Goal: Task Accomplishment & Management: Manage account settings

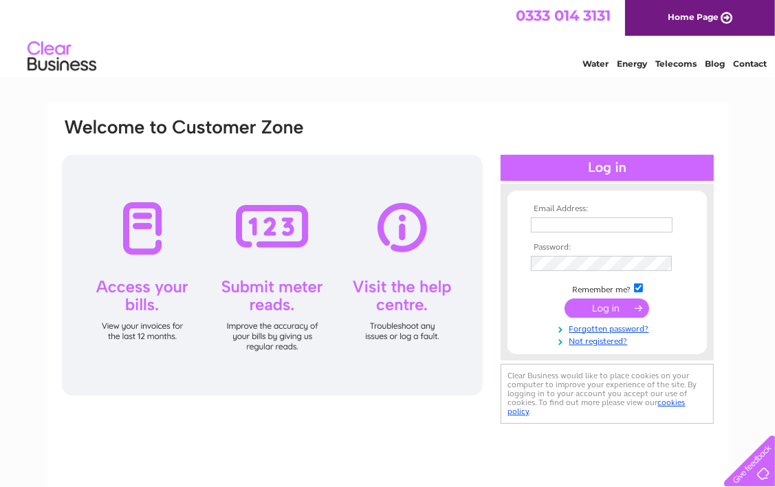
click at [569, 218] on input "text" at bounding box center [602, 224] width 142 height 15
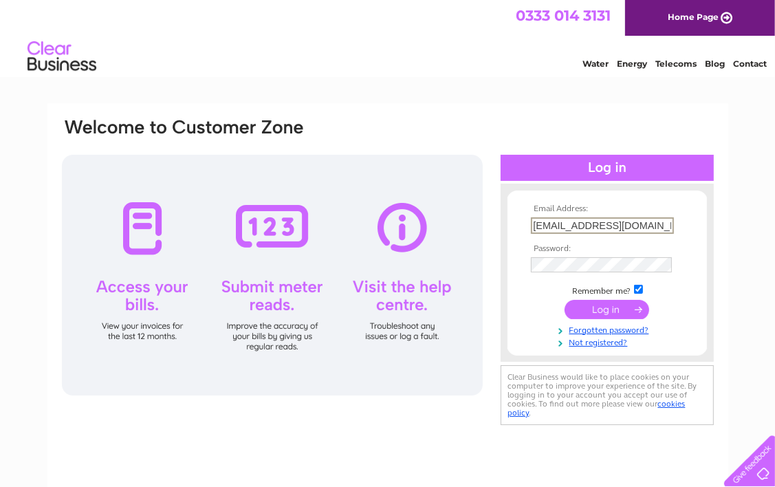
type input "hmeldrum@me.com"
click at [612, 307] on input "submit" at bounding box center [607, 308] width 85 height 19
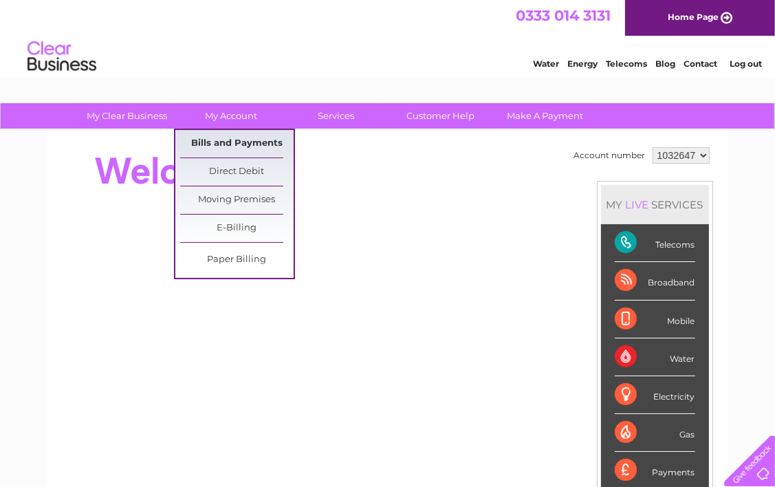
click at [250, 139] on link "Bills and Payments" at bounding box center [237, 144] width 114 height 28
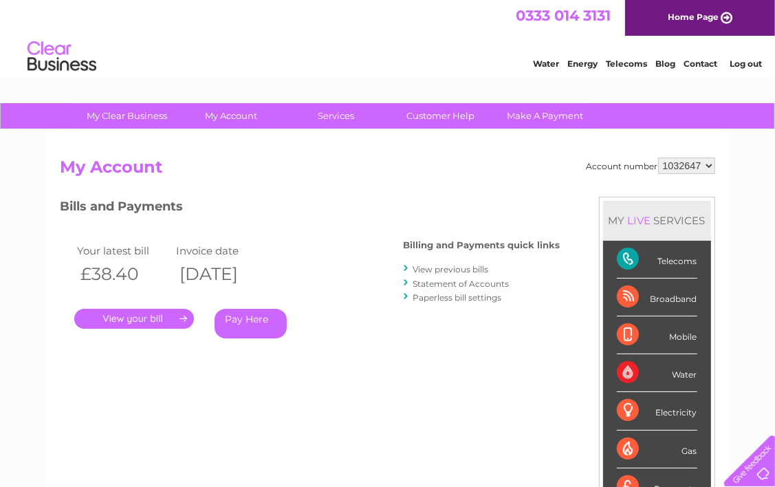
click at [156, 319] on link "." at bounding box center [134, 319] width 120 height 20
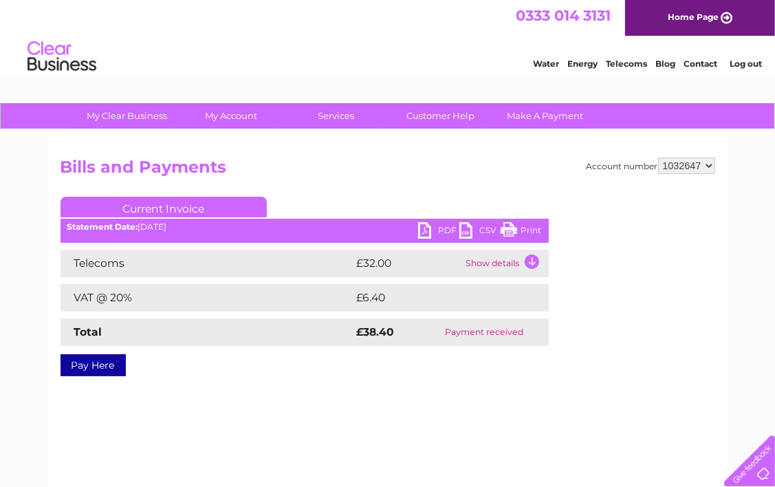
click at [442, 228] on link "PDF" at bounding box center [438, 232] width 41 height 20
click at [744, 64] on link "Log out" at bounding box center [746, 63] width 32 height 10
